Goal: Navigation & Orientation: Find specific page/section

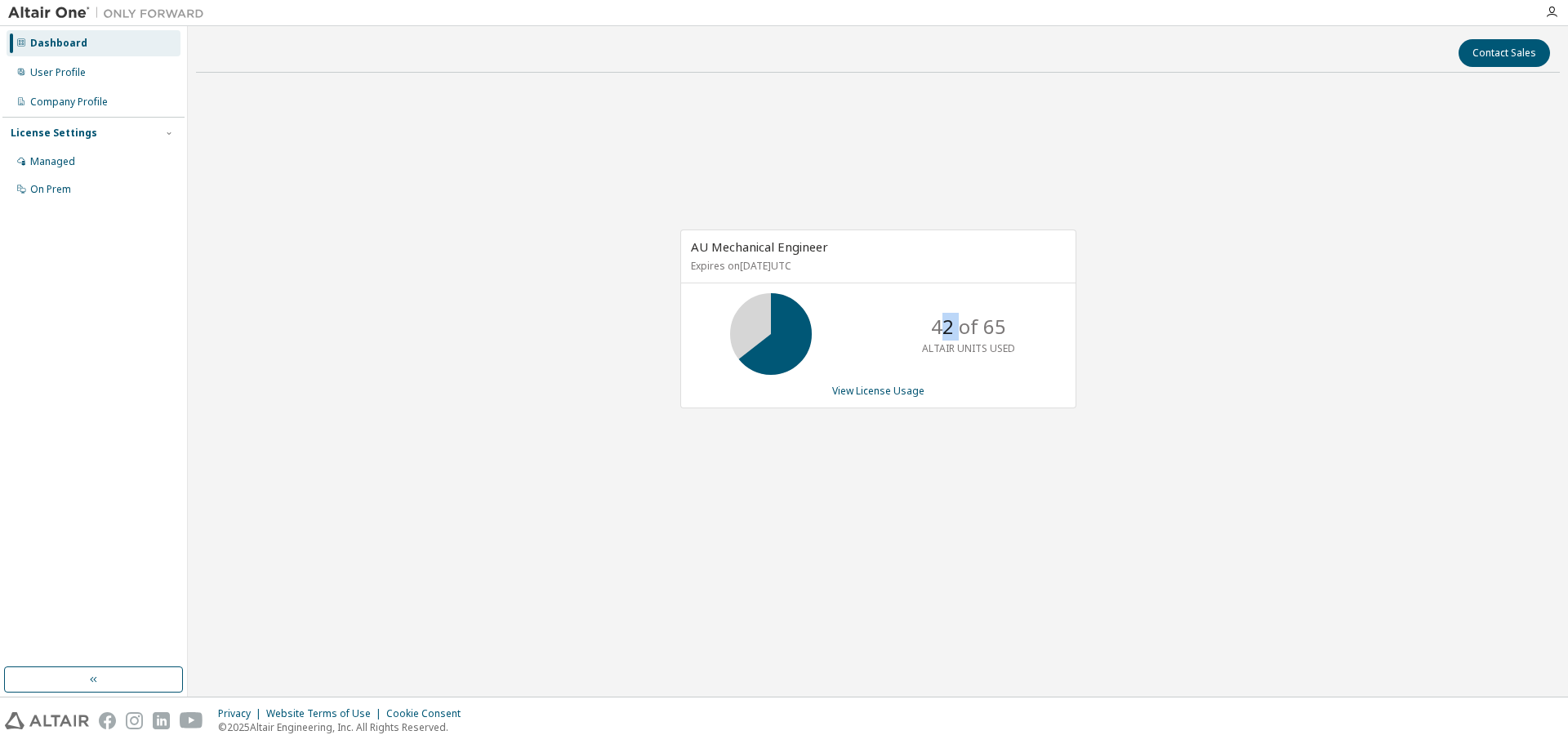
drag, startPoint x: 951, startPoint y: 328, endPoint x: 964, endPoint y: 328, distance: 13.0
click at [964, 328] on p "42 of 65" at bounding box center [969, 327] width 75 height 27
click at [974, 292] on div "AU Mechanical Engineer Expires on [DATE] UTC 42 of 65 ALTAIR UNITS USED View Li…" at bounding box center [879, 318] width 397 height 179
